Goal: Task Accomplishment & Management: Manage account settings

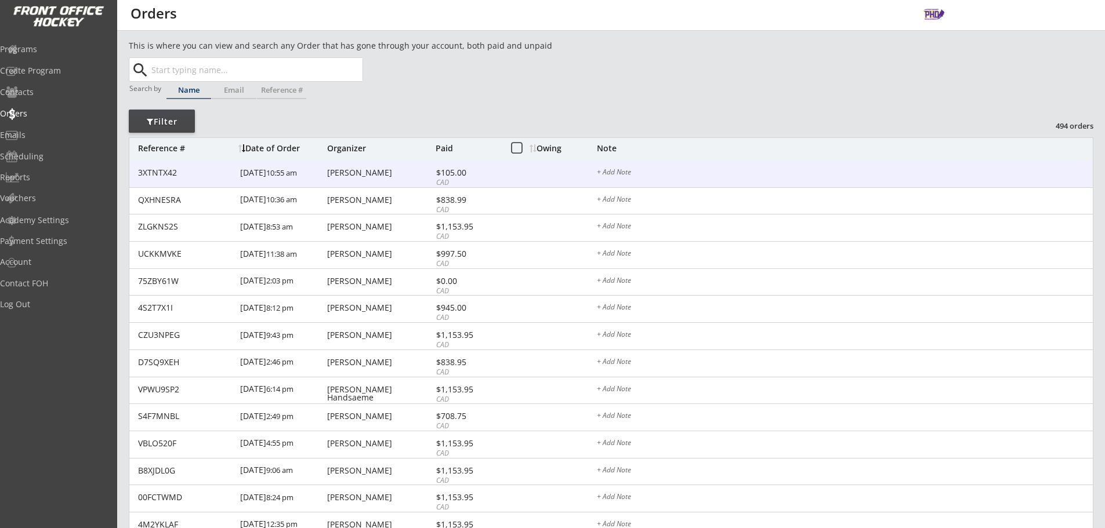
click at [415, 175] on div "[PERSON_NAME]" at bounding box center [380, 173] width 106 height 8
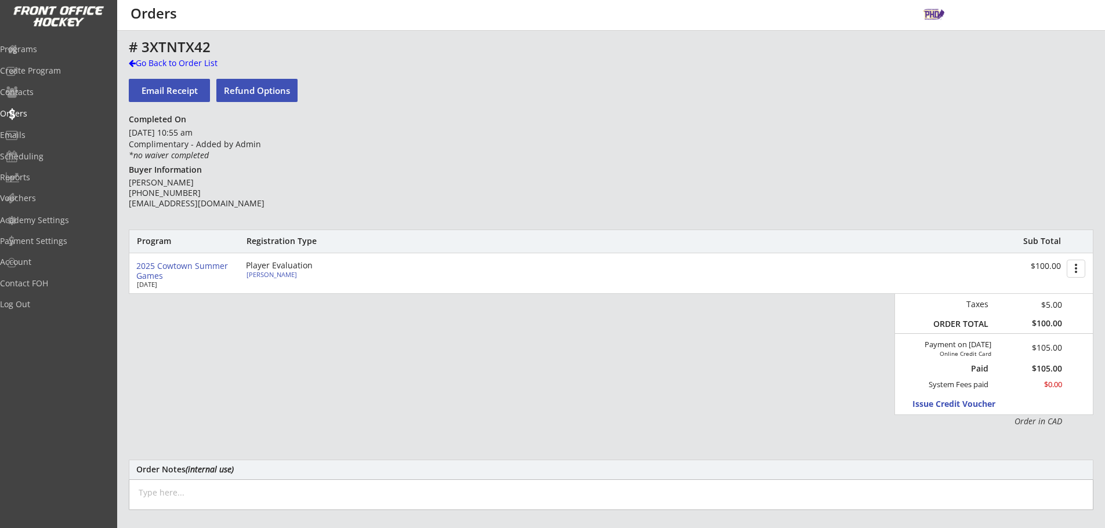
click at [267, 273] on div "[PERSON_NAME]" at bounding box center [310, 274] width 129 height 6
select select ""Forward""
select select ""U11 HSL""
select select ""Youth L/XL""
select select ""Youth L""
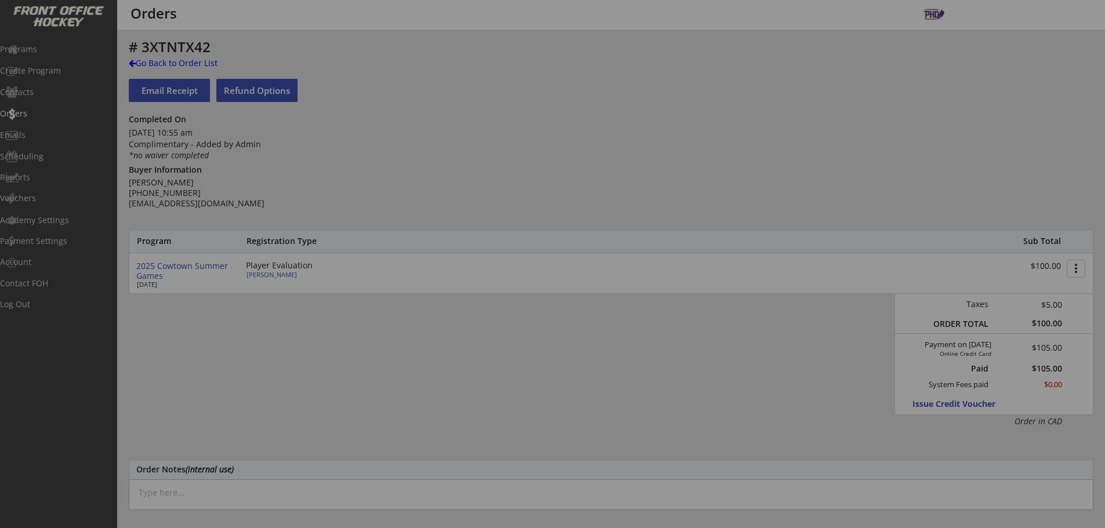
select select ""PLACEHOLDER_1427118222253""
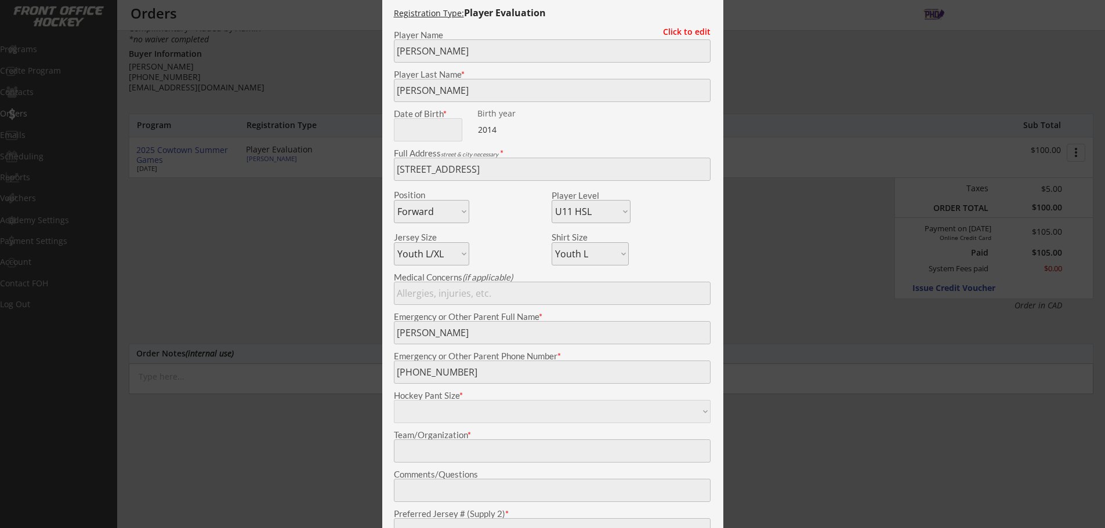
scroll to position [174, 0]
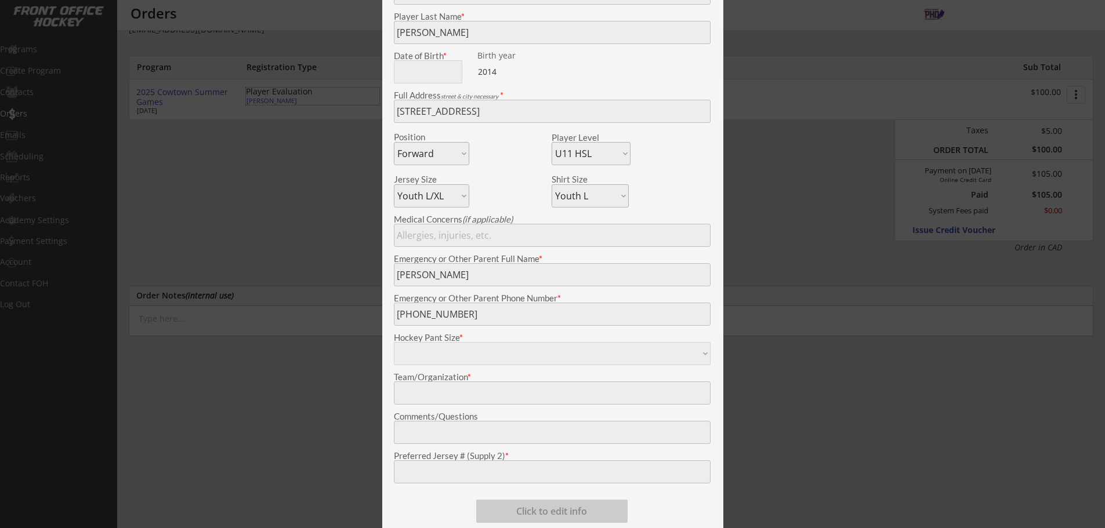
click at [121, 169] on div at bounding box center [552, 264] width 1105 height 528
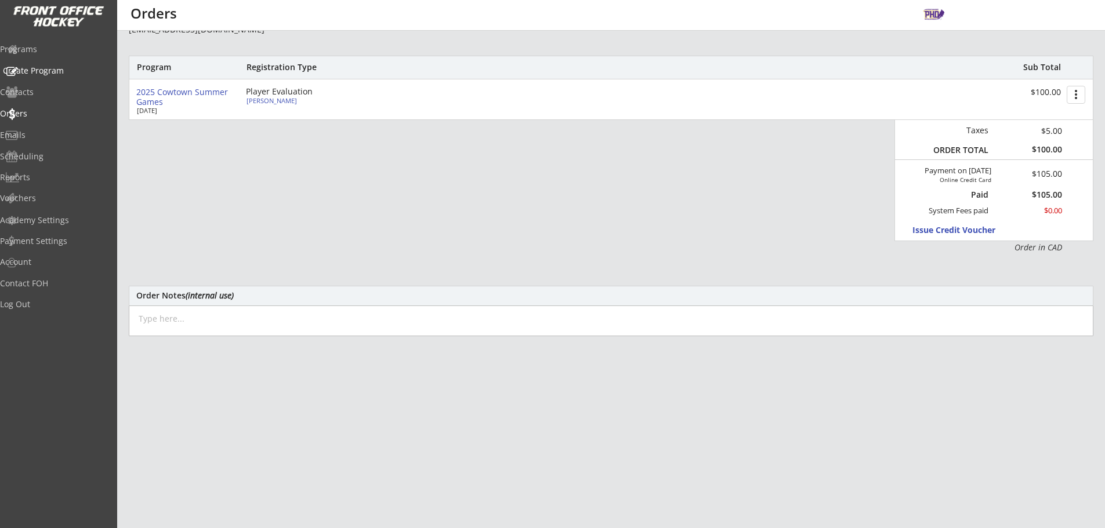
click at [44, 67] on div "Create Program" at bounding box center [55, 71] width 104 height 8
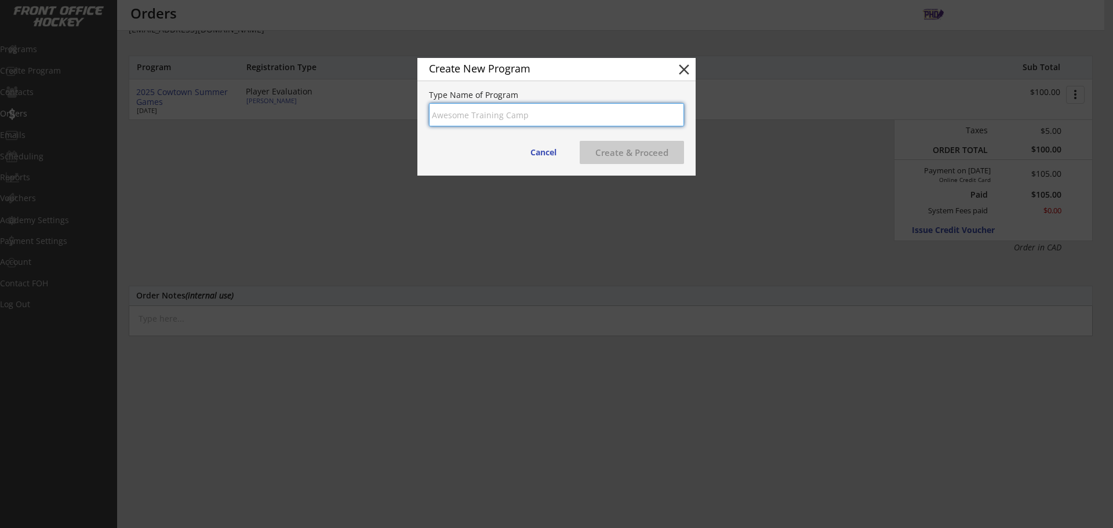
click at [690, 70] on button "close" at bounding box center [684, 69] width 17 height 17
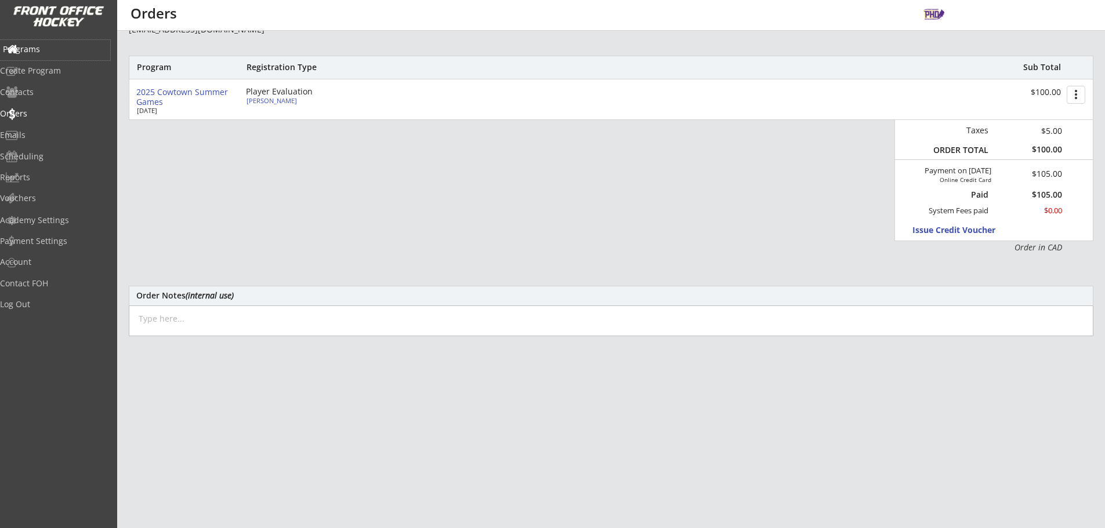
click at [50, 53] on div "Programs" at bounding box center [55, 49] width 104 height 8
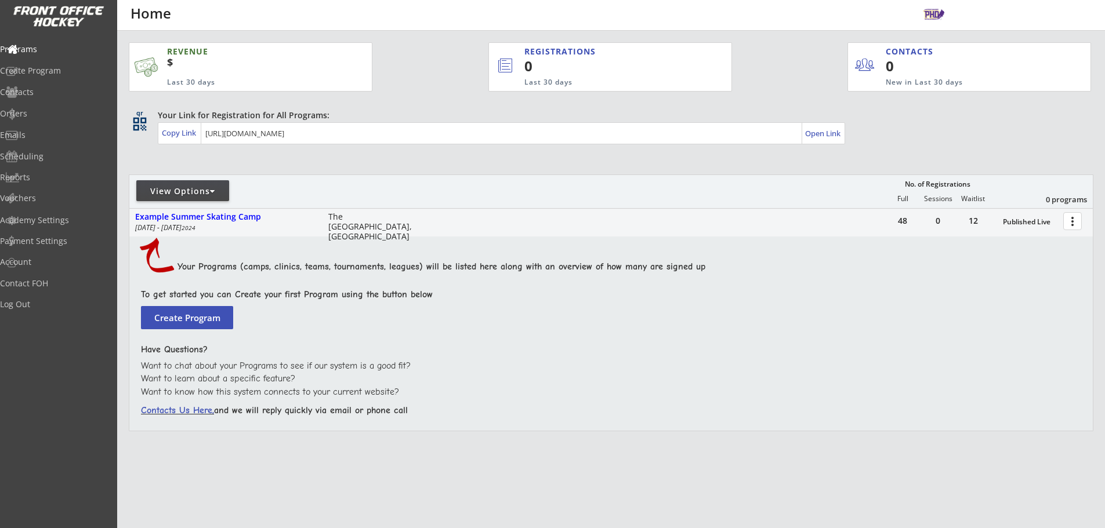
click at [215, 187] on div at bounding box center [212, 191] width 5 height 8
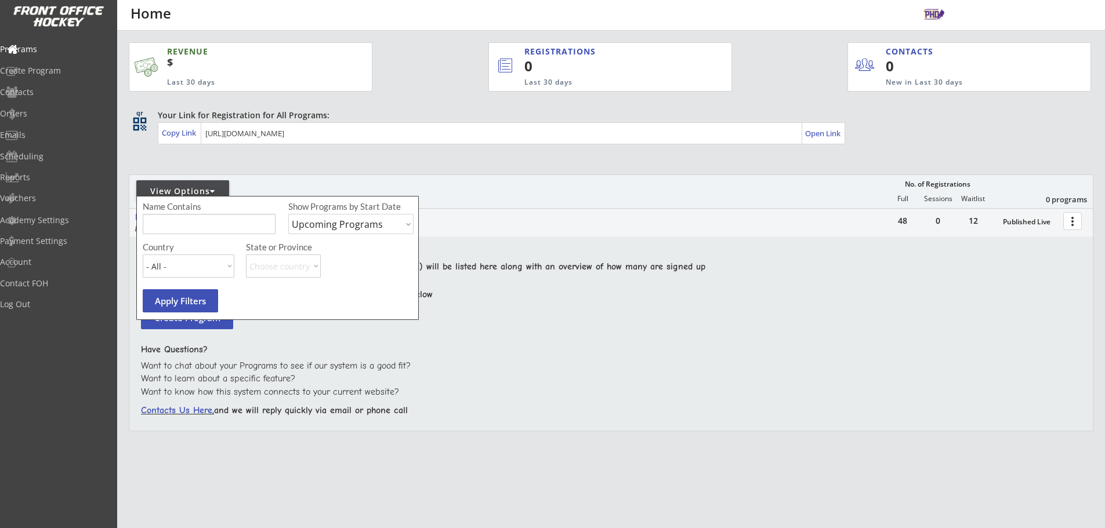
click at [830, 224] on div "48 0 12 Published Live more_vert Example Summer Skating Camp [DATE] - [DATE] Th…" at bounding box center [610, 223] width 963 height 28
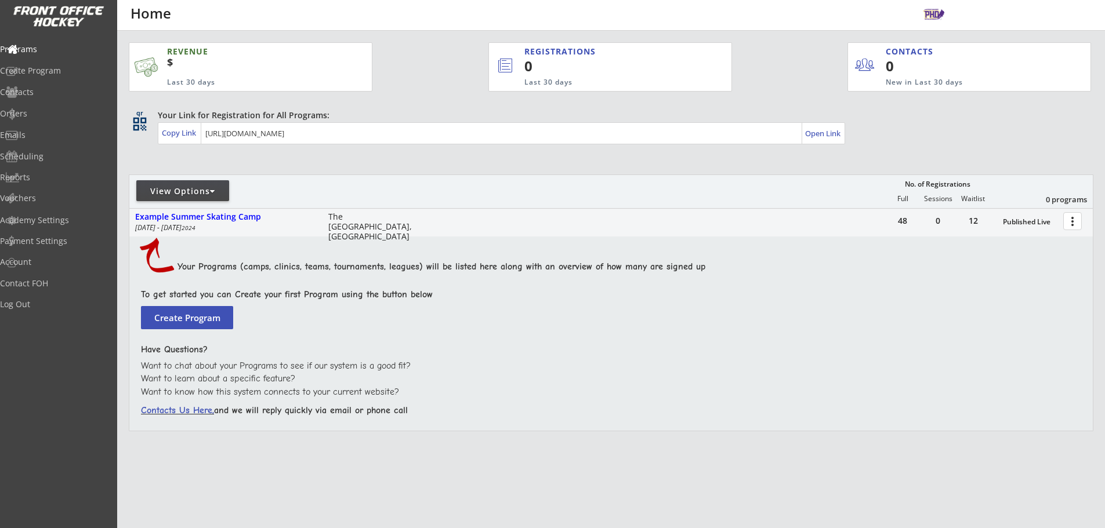
click at [1072, 222] on button "more_vert" at bounding box center [1072, 221] width 19 height 18
click at [876, 177] on div "View Options No. of Registrations Full Sessions Waitlist 0 programs" at bounding box center [611, 192] width 964 height 34
click at [220, 196] on div "View Options" at bounding box center [182, 192] width 93 height 12
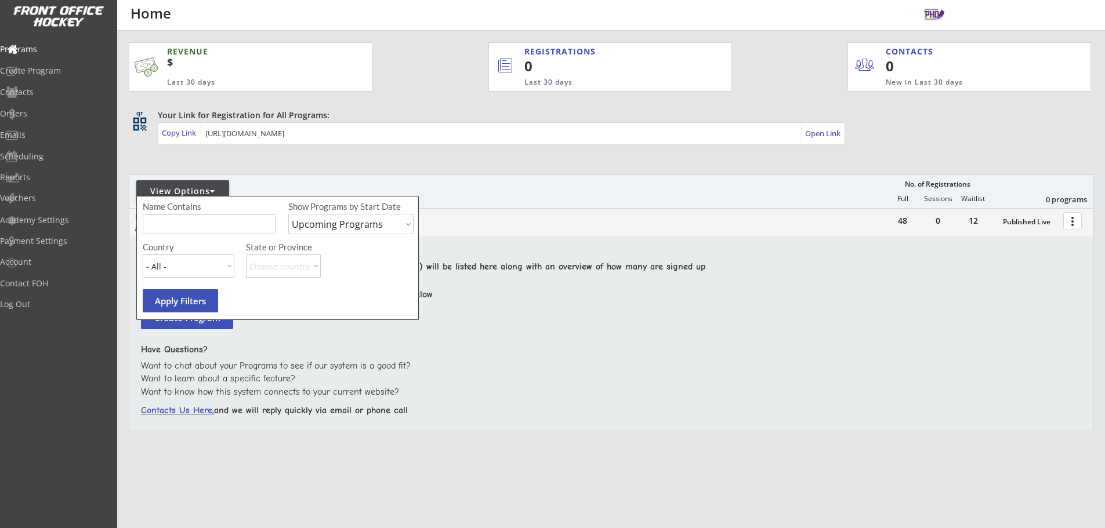
click at [347, 230] on select "Upcoming Programs Past Programs Specific Date Range" at bounding box center [350, 224] width 125 height 20
select select ""Past Programs""
click at [288, 214] on select "Upcoming Programs Past Programs Specific Date Range" at bounding box center [350, 224] width 125 height 20
click at [173, 307] on button "Apply Filters" at bounding box center [180, 300] width 75 height 23
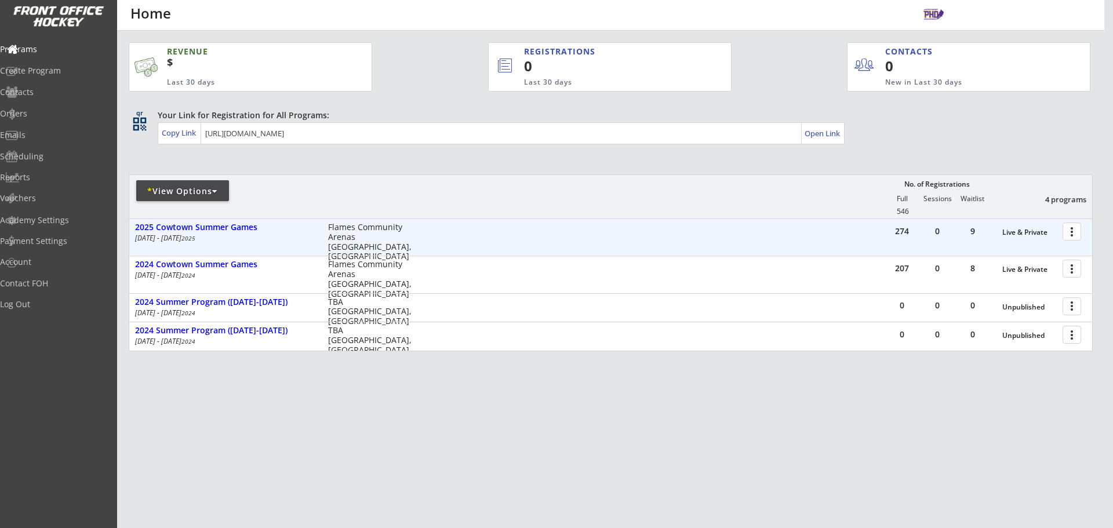
click at [864, 244] on div "274 0 9 Live & Private more_vert 2025 Cowtown Summer Games [DATE] - [DATE] Flam…" at bounding box center [610, 237] width 963 height 36
click at [227, 223] on div "2025 Cowtown Summer Games" at bounding box center [225, 228] width 181 height 10
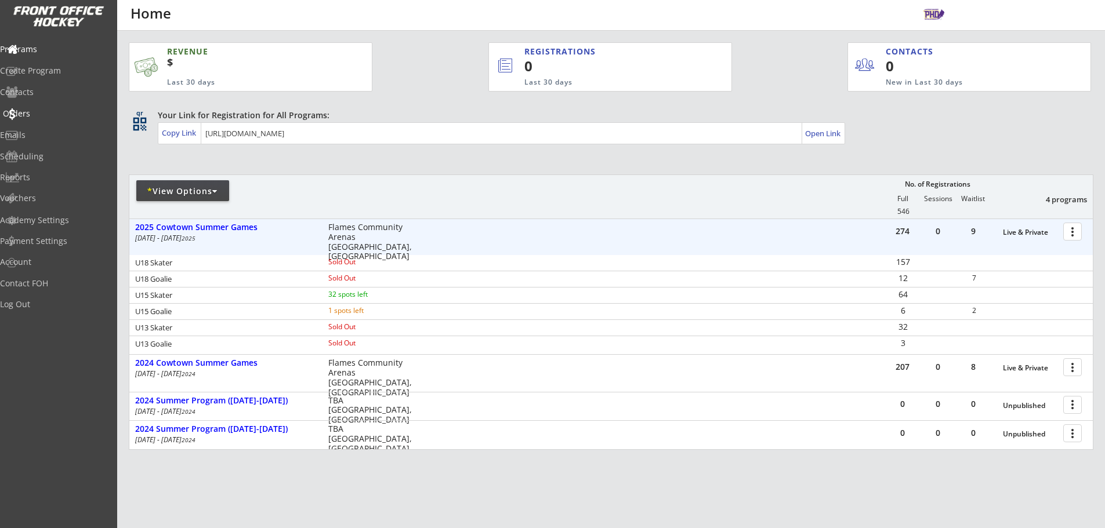
click at [39, 113] on div "Orders" at bounding box center [55, 114] width 104 height 8
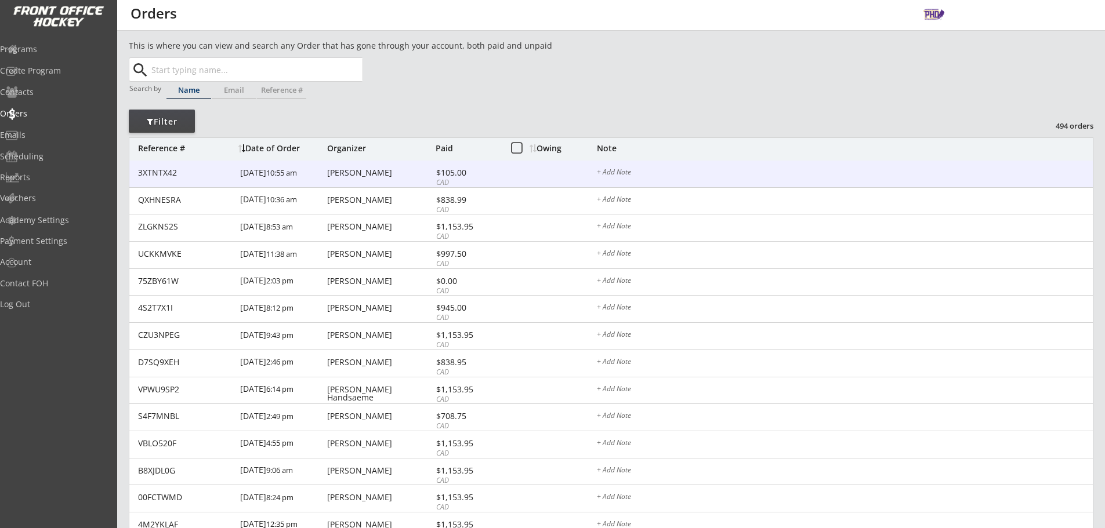
click at [313, 176] on div "[DATE] 10:55 am" at bounding box center [282, 174] width 84 height 26
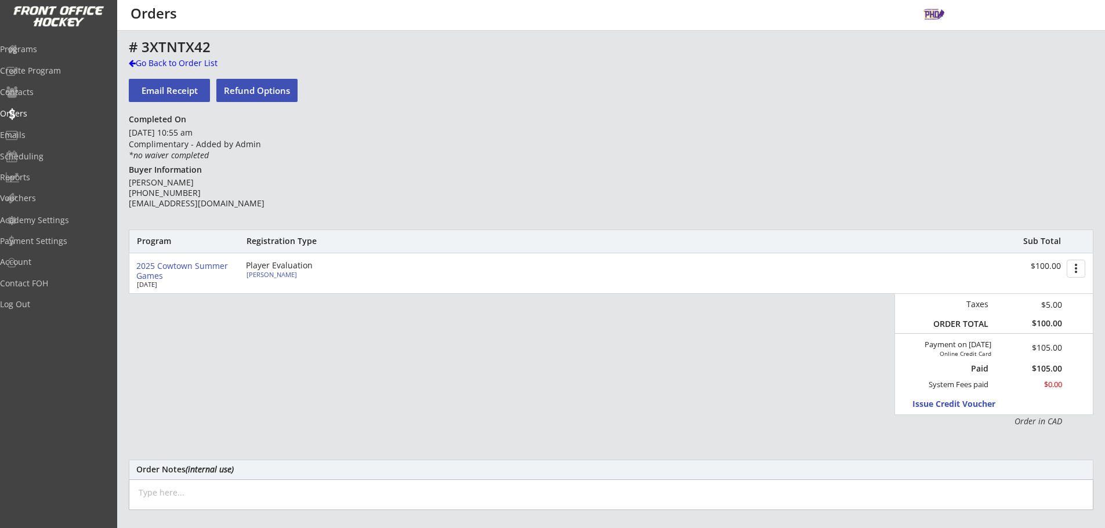
click at [260, 271] on div "[PERSON_NAME]" at bounding box center [310, 274] width 129 height 6
type input "[PERSON_NAME]"
type input "[STREET_ADDRESS]"
select select ""Forward""
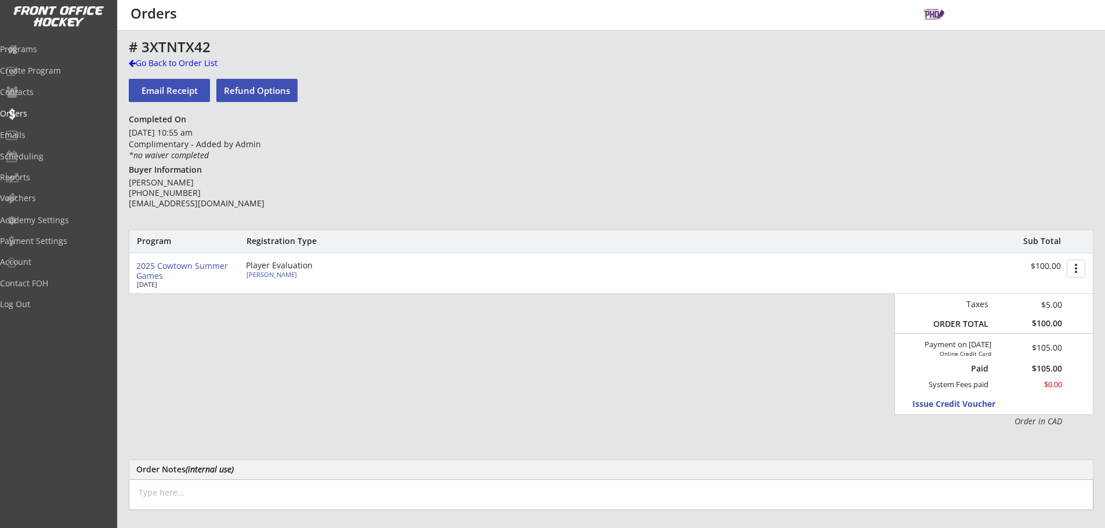
select select ""U11 HSL""
select select ""Youth L/XL""
select select ""Youth L""
type input "[PERSON_NAME]"
type input "[PHONE_NUMBER]"
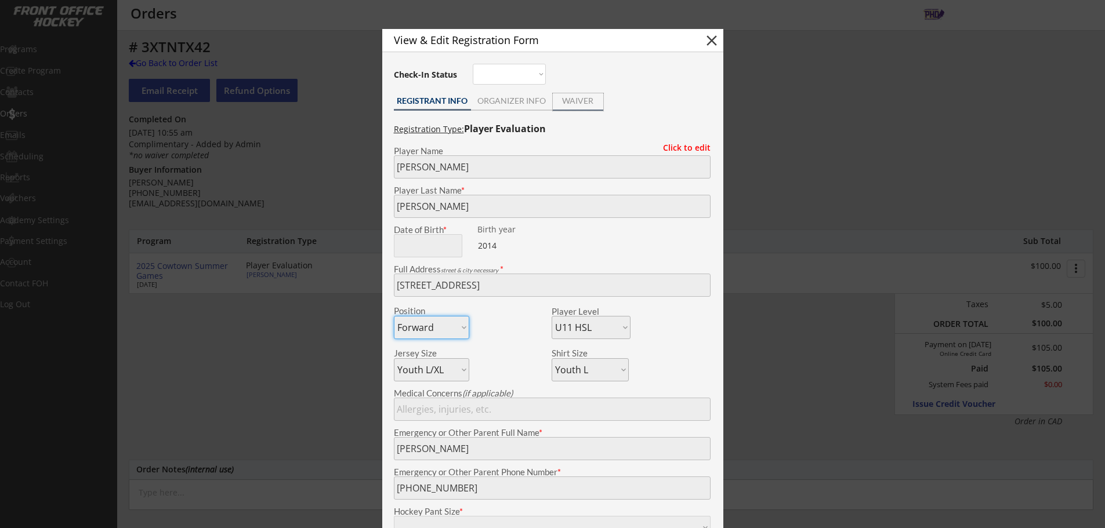
click at [587, 108] on div "WAIVER" at bounding box center [578, 101] width 50 height 17
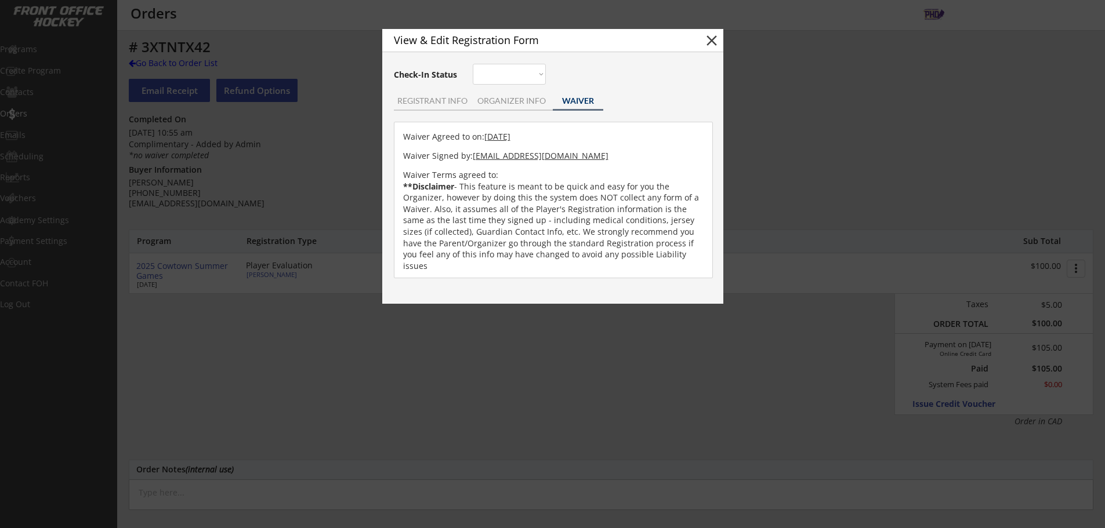
click at [509, 107] on div "ORGANIZER INFO" at bounding box center [512, 101] width 82 height 17
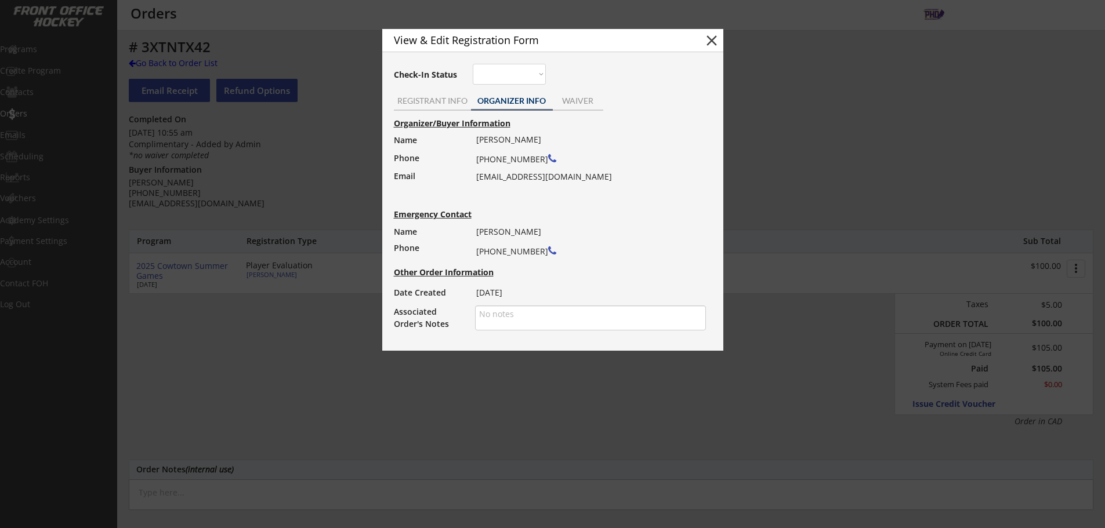
click at [551, 98] on div "ORGANIZER INFO" at bounding box center [512, 101] width 82 height 8
click at [562, 98] on div "WAIVER" at bounding box center [578, 101] width 50 height 8
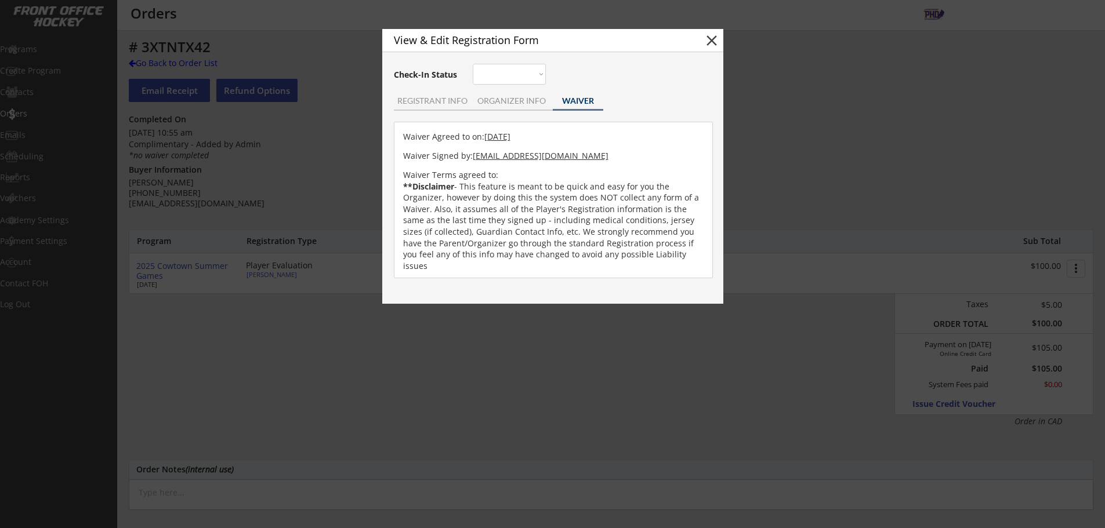
click at [718, 34] on button "close" at bounding box center [711, 40] width 17 height 17
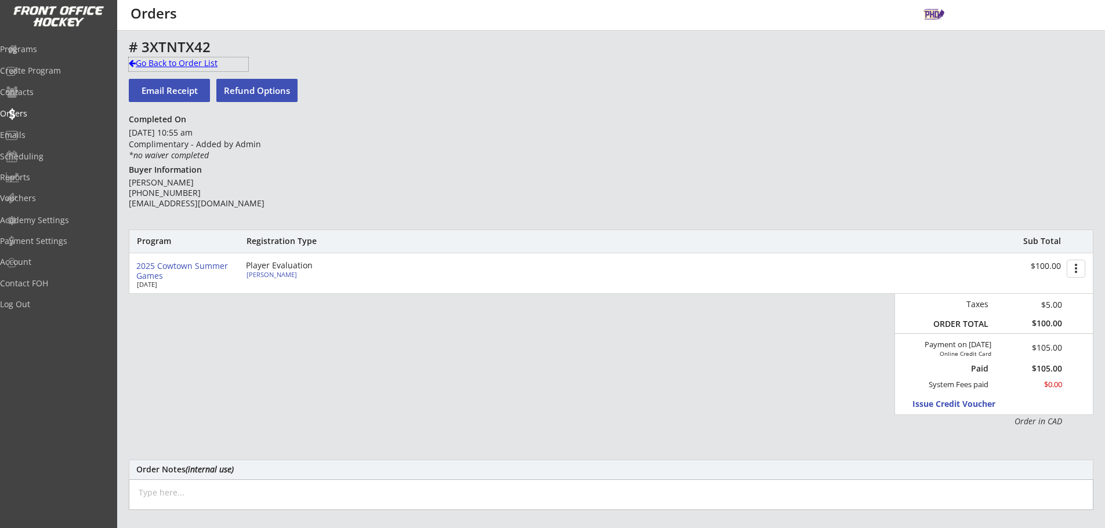
drag, startPoint x: 172, startPoint y: 62, endPoint x: 475, endPoint y: 347, distance: 416.4
click at [172, 63] on div "Go Back to Order List" at bounding box center [188, 63] width 119 height 12
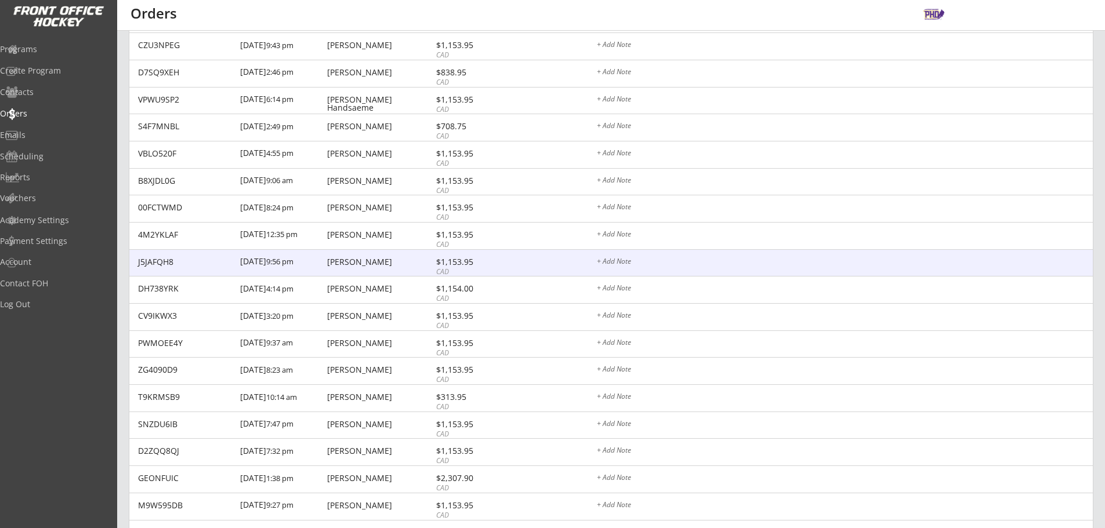
click at [481, 264] on div "$1,153.95" at bounding box center [467, 262] width 62 height 8
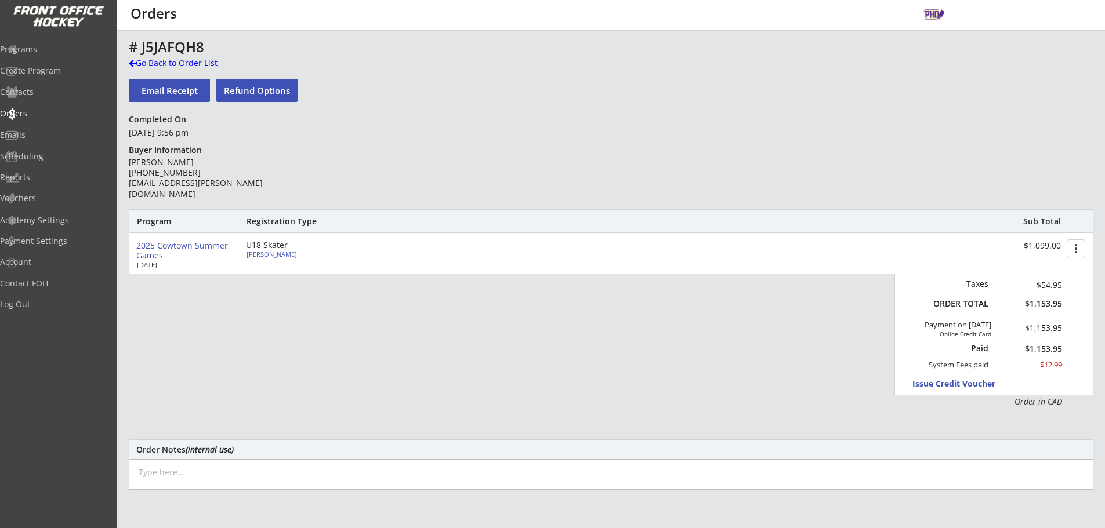
click at [249, 255] on div "[PERSON_NAME]" at bounding box center [310, 254] width 129 height 6
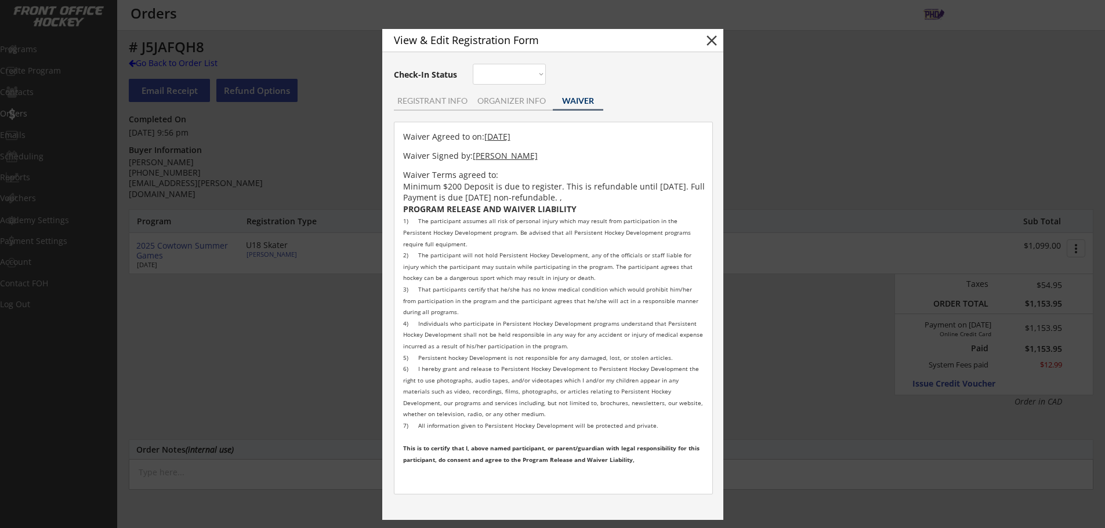
drag, startPoint x: 403, startPoint y: 196, endPoint x: 666, endPoint y: 468, distance: 378.5
click at [666, 468] on div "View & Edit Registration Form close Check-In Status Not here Present REGISTRANT…" at bounding box center [552, 274] width 341 height 491
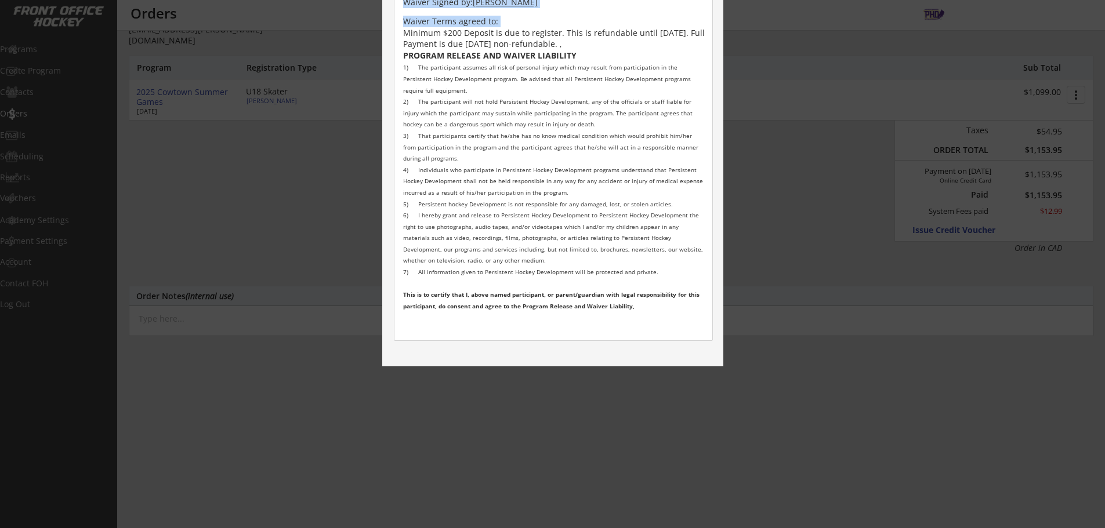
scroll to position [209, 0]
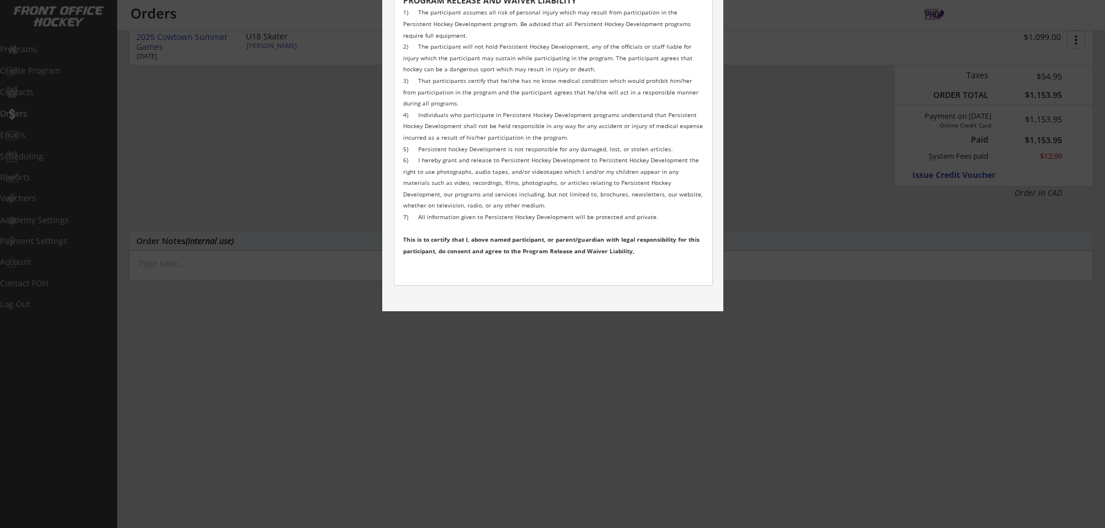
click at [666, 468] on div at bounding box center [552, 264] width 1105 height 528
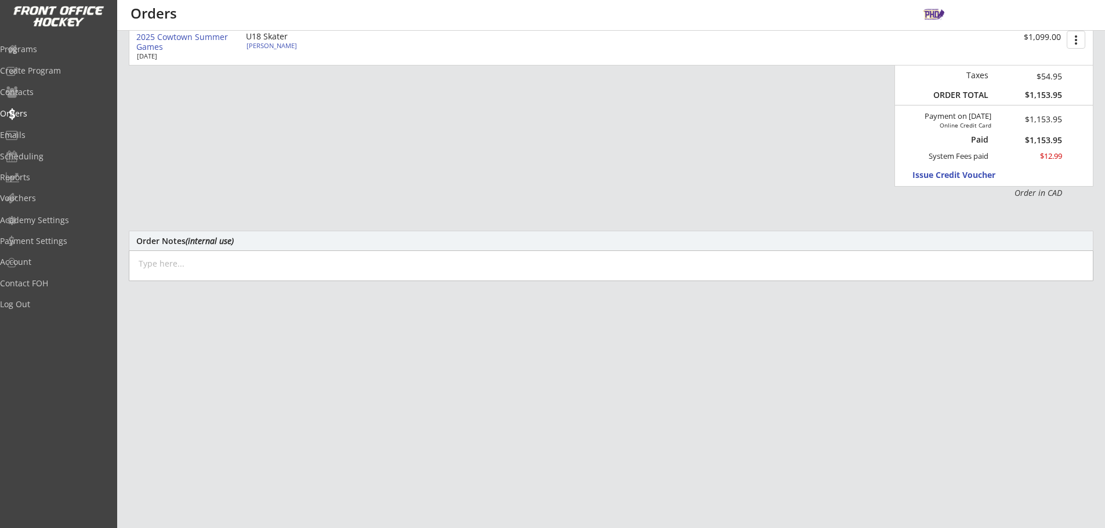
click at [265, 48] on div "[PERSON_NAME]" at bounding box center [310, 45] width 129 height 6
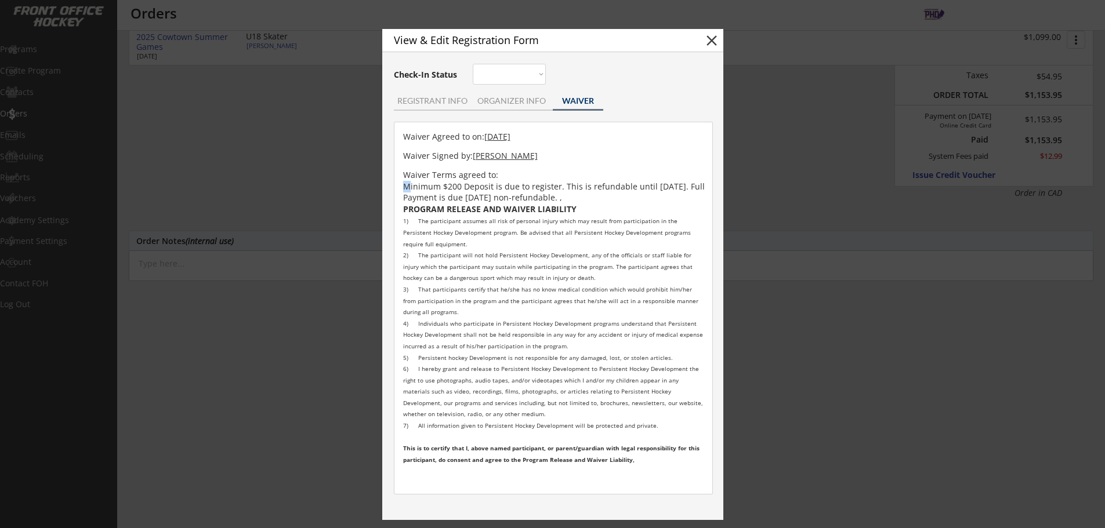
drag, startPoint x: 402, startPoint y: 198, endPoint x: 408, endPoint y: 200, distance: 6.2
click at [408, 200] on div "Waiver Terms agreed to: Minimum $200 Deposit is due to register. This is refund…" at bounding box center [554, 322] width 302 height 307
drag, startPoint x: 403, startPoint y: 175, endPoint x: 676, endPoint y: 470, distance: 402.2
click at [676, 470] on div "Waiver Terms agreed to: Minimum $200 Deposit is due to register. This is refund…" at bounding box center [554, 322] width 302 height 307
copy div "Loremi Dolor sitame co: Adipisc $507 Elitsed do eiu te incididu. Utla et dolore…"
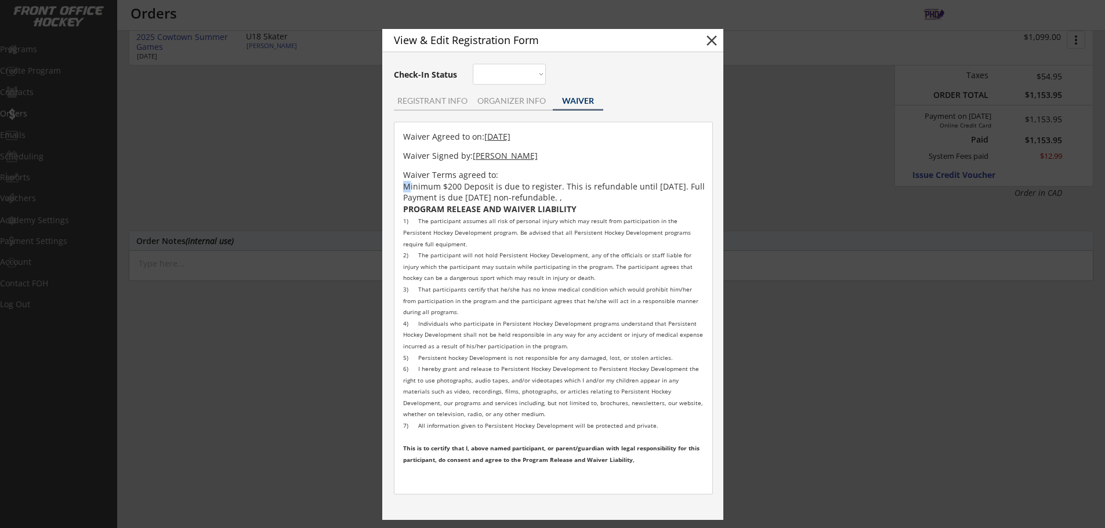
click at [706, 39] on button "close" at bounding box center [711, 40] width 17 height 17
